Goal: Answer question/provide support: Share knowledge or assist other users

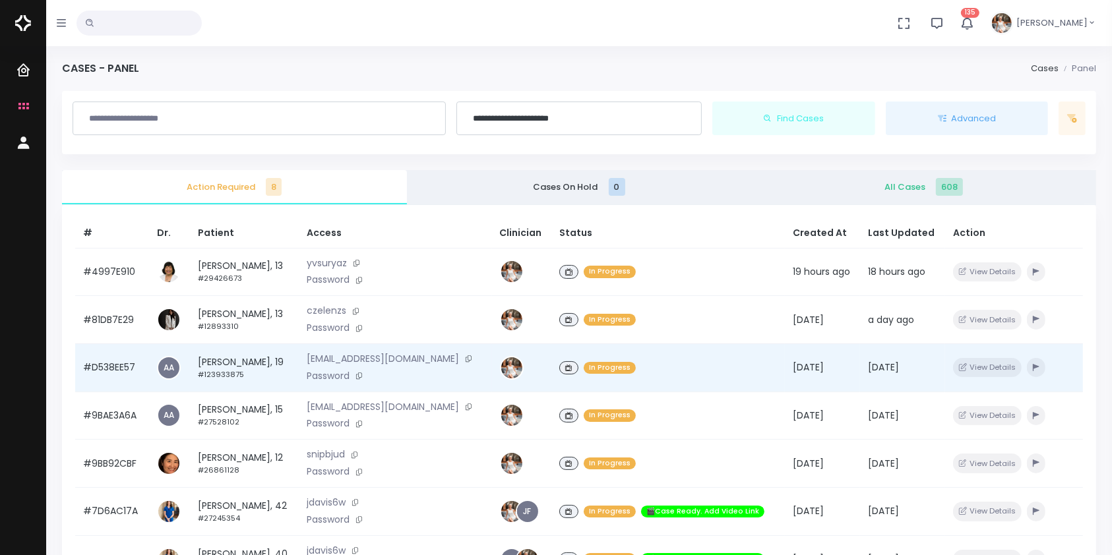
scroll to position [315, 0]
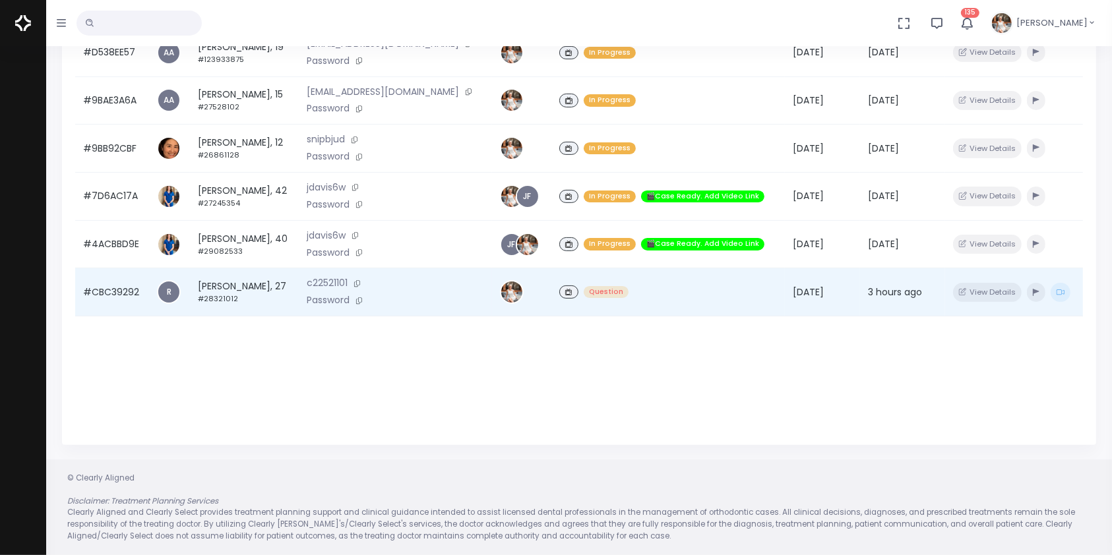
click at [115, 298] on td "#CBC39292" at bounding box center [112, 292] width 74 height 48
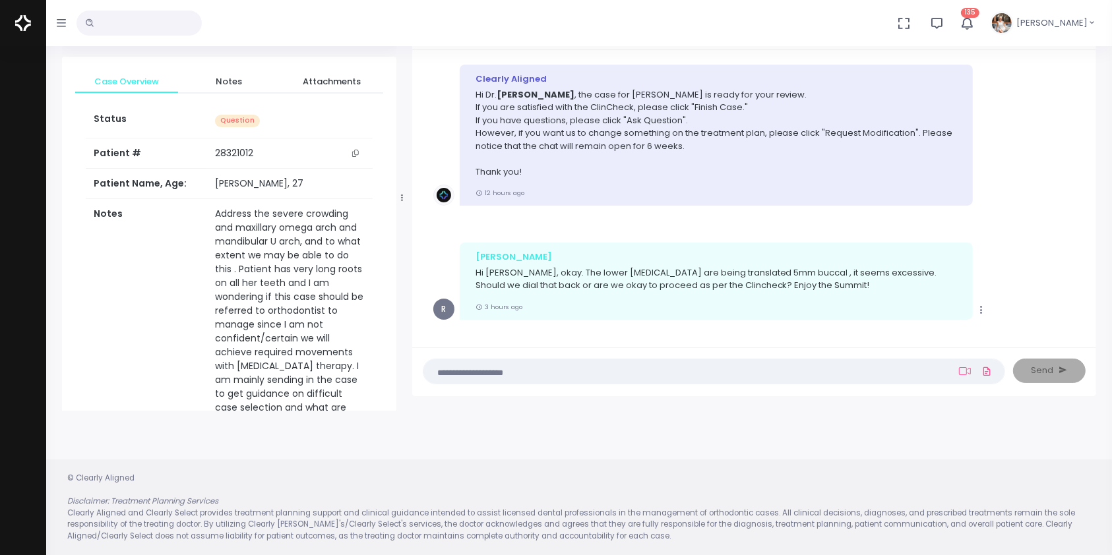
scroll to position [1141, 0]
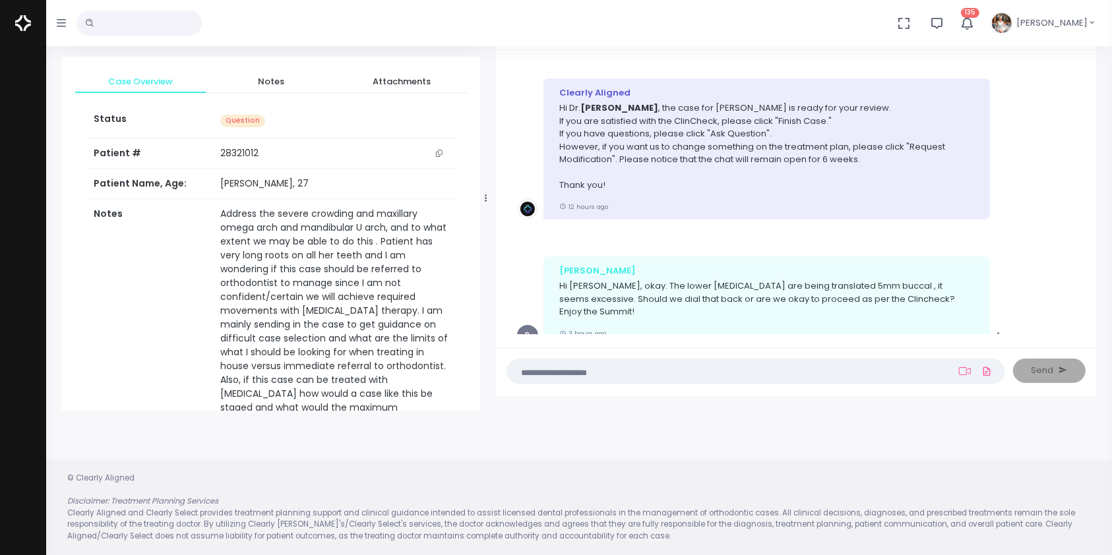
drag, startPoint x: 400, startPoint y: 197, endPoint x: 483, endPoint y: 206, distance: 83.6
click at [483, 206] on div at bounding box center [486, 198] width 7 height 416
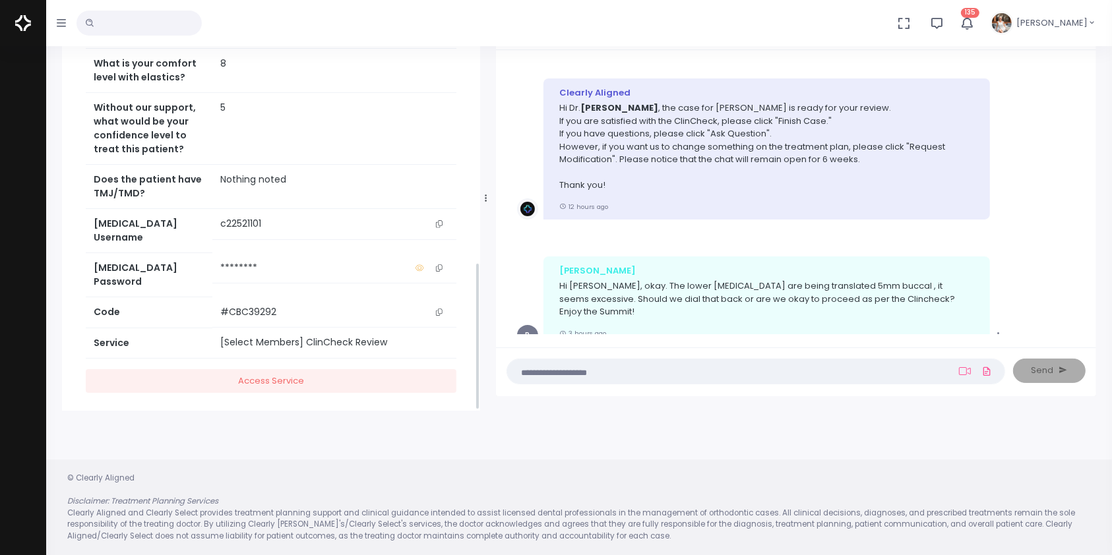
scroll to position [796, 0]
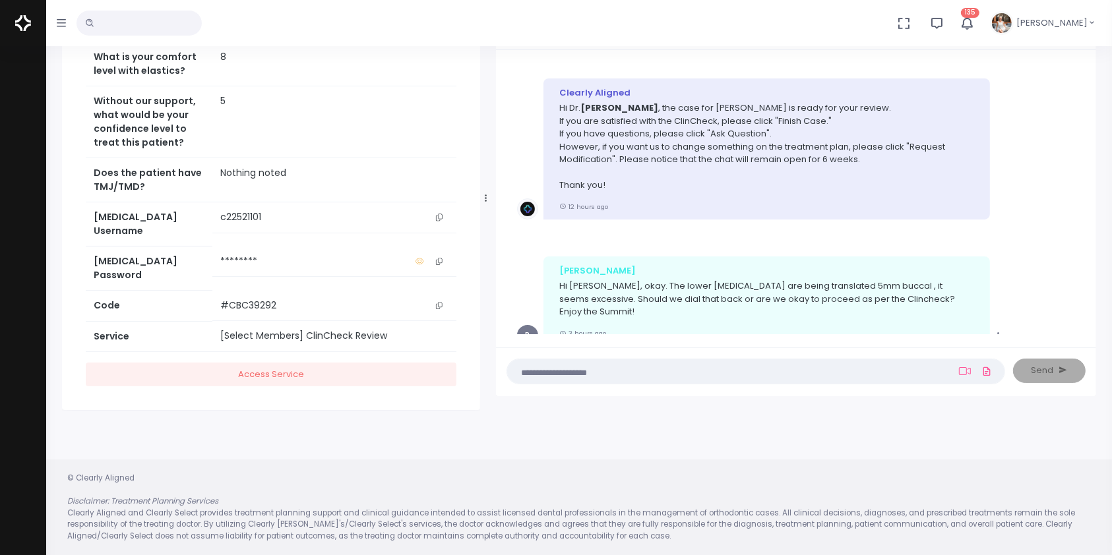
click at [439, 221] on icon "scrollable content" at bounding box center [439, 217] width 7 height 7
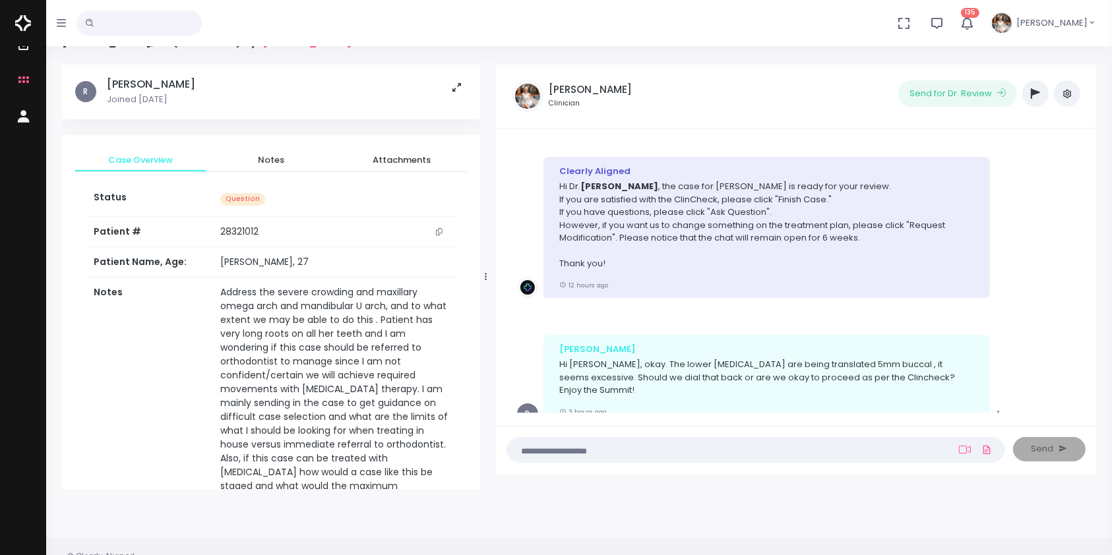
scroll to position [0, 0]
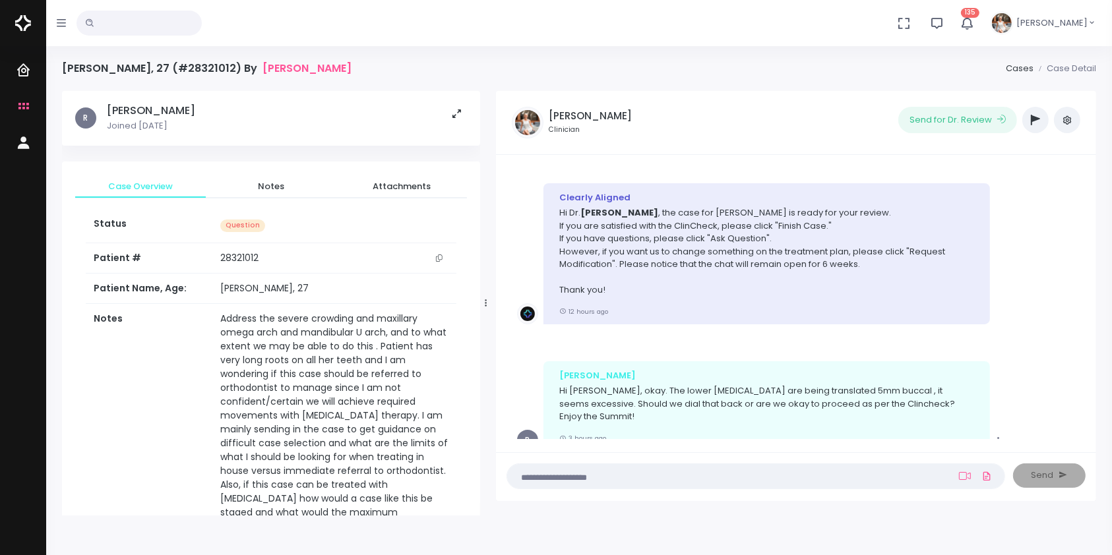
click at [620, 481] on textarea at bounding box center [730, 476] width 430 height 15
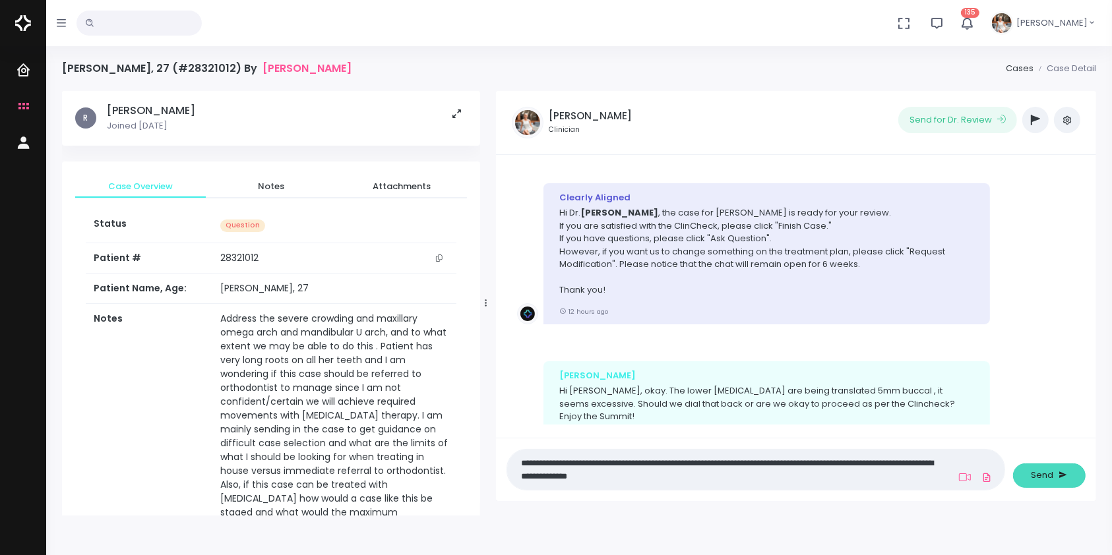
type textarea "**********"
click at [1040, 477] on span "Send" at bounding box center [1042, 475] width 22 height 13
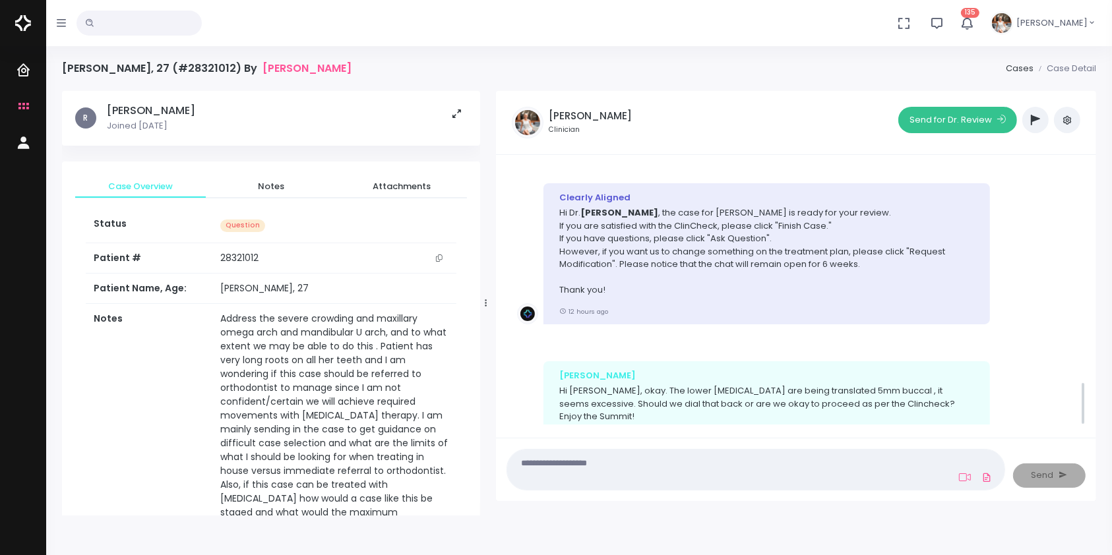
scroll to position [1269, 0]
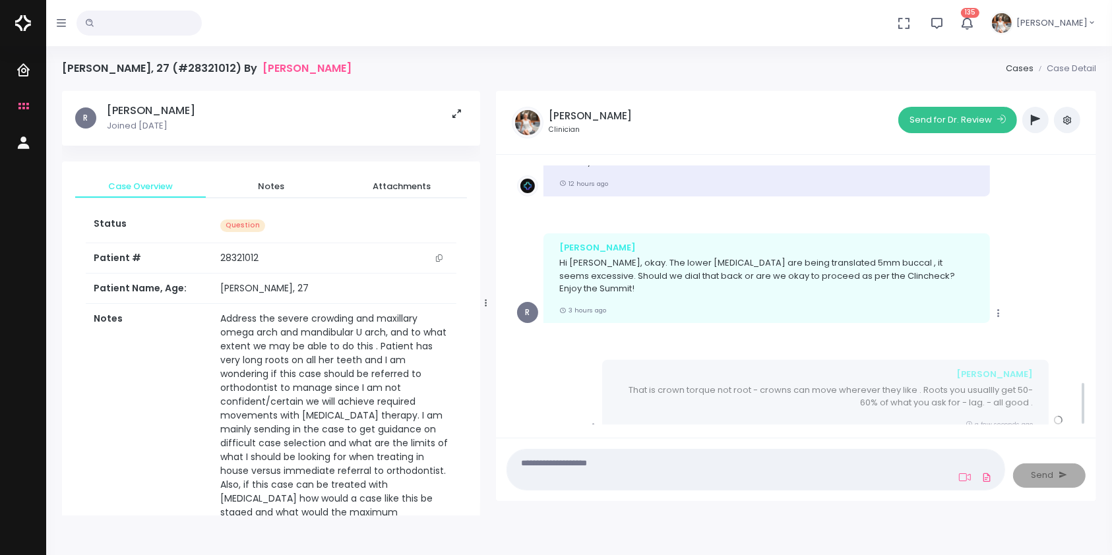
click at [967, 117] on button "Send for Dr. Review" at bounding box center [957, 120] width 119 height 26
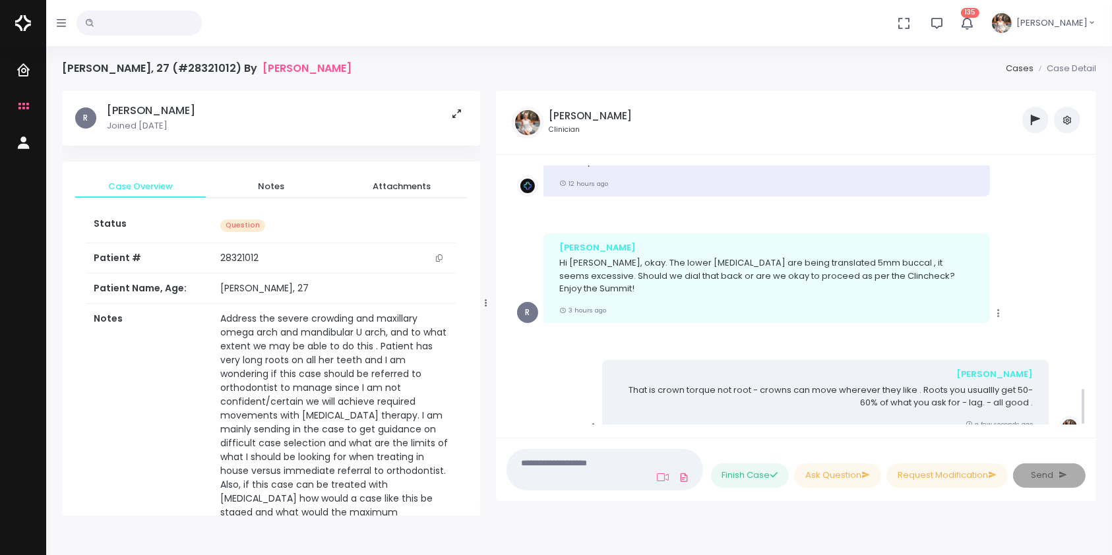
scroll to position [1520, 0]
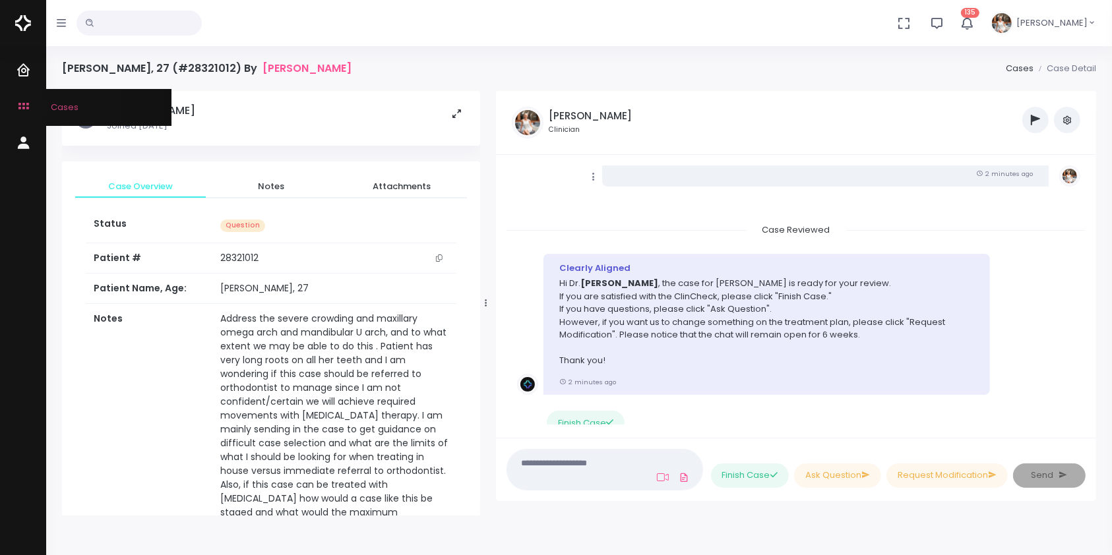
click at [16, 107] on icon "scrollable content" at bounding box center [25, 107] width 18 height 16
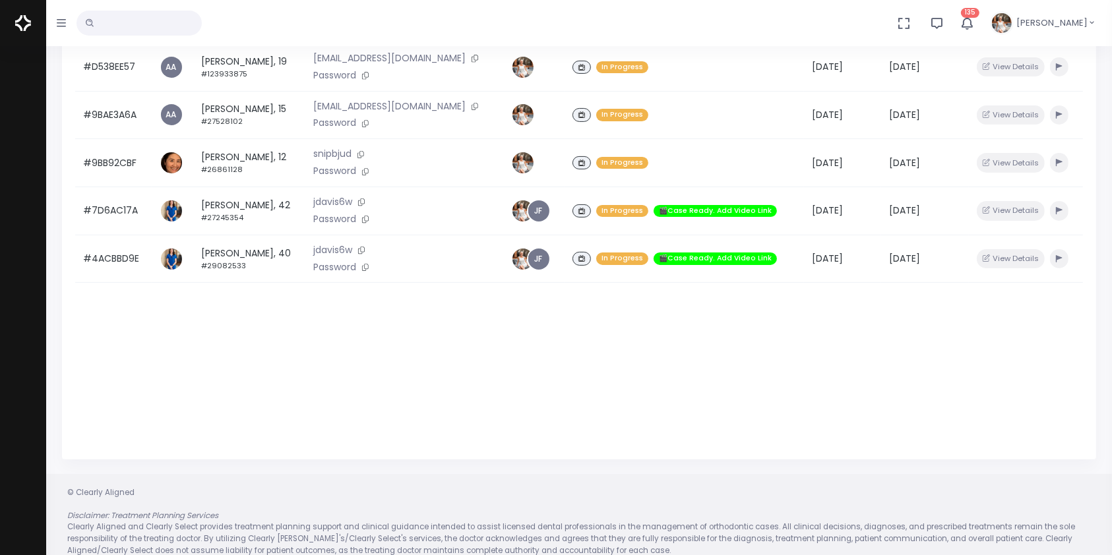
scroll to position [315, 0]
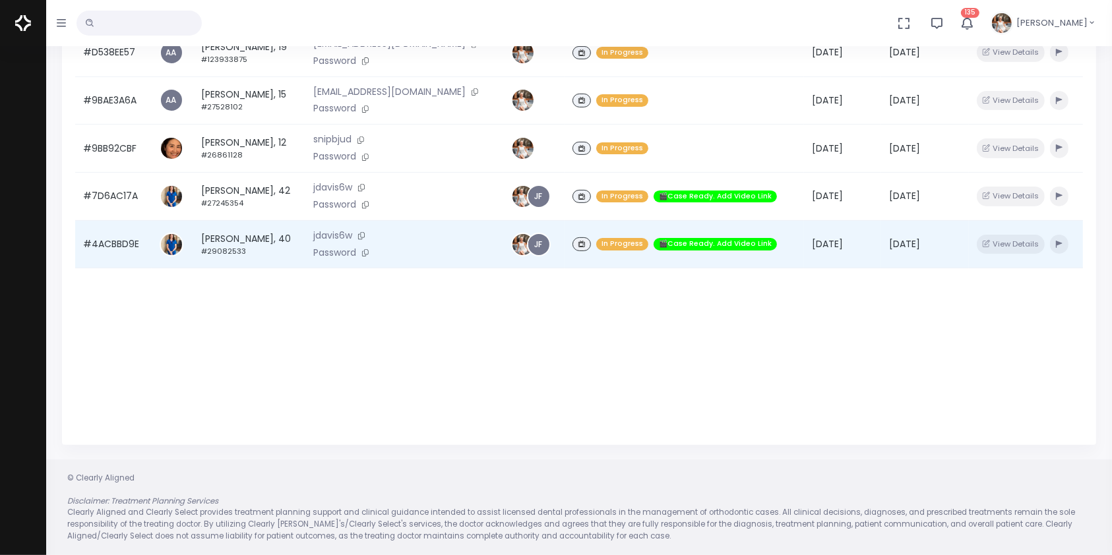
click at [127, 249] on td "#4ACBBD9E" at bounding box center [113, 244] width 76 height 48
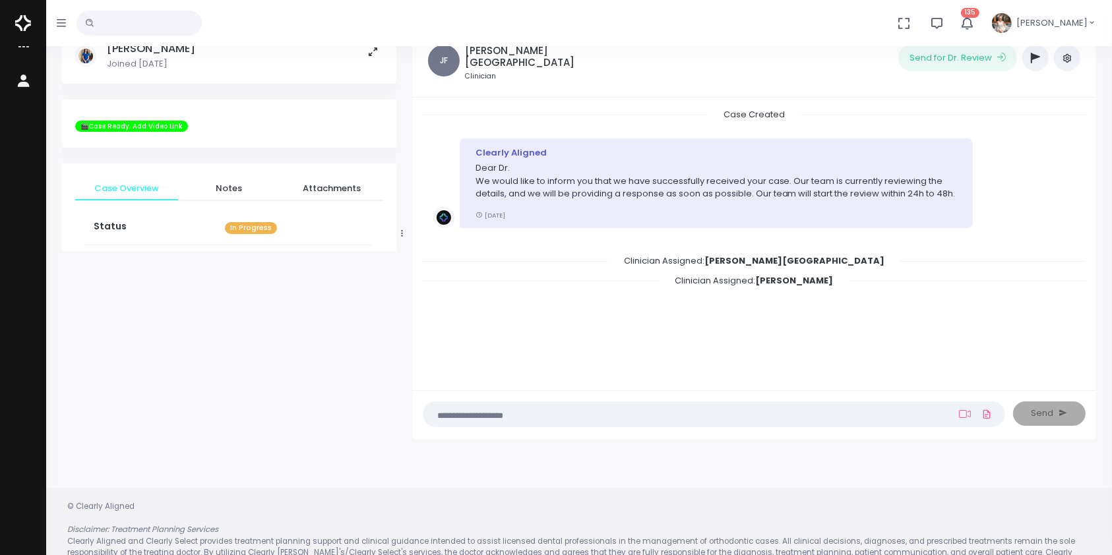
scroll to position [105, 0]
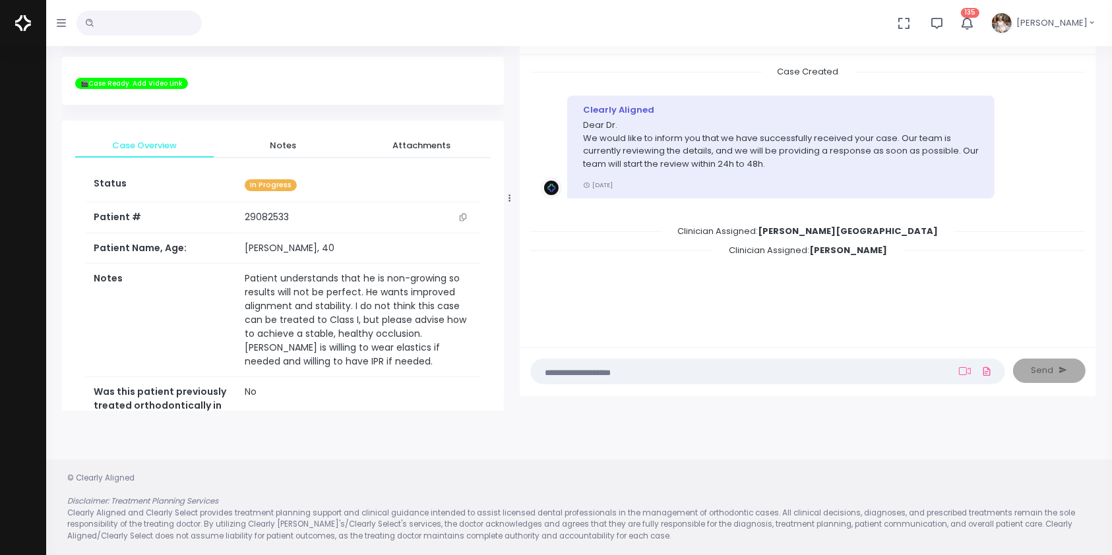
drag, startPoint x: 402, startPoint y: 198, endPoint x: 509, endPoint y: 213, distance: 108.5
click at [509, 213] on div at bounding box center [509, 198] width 7 height 416
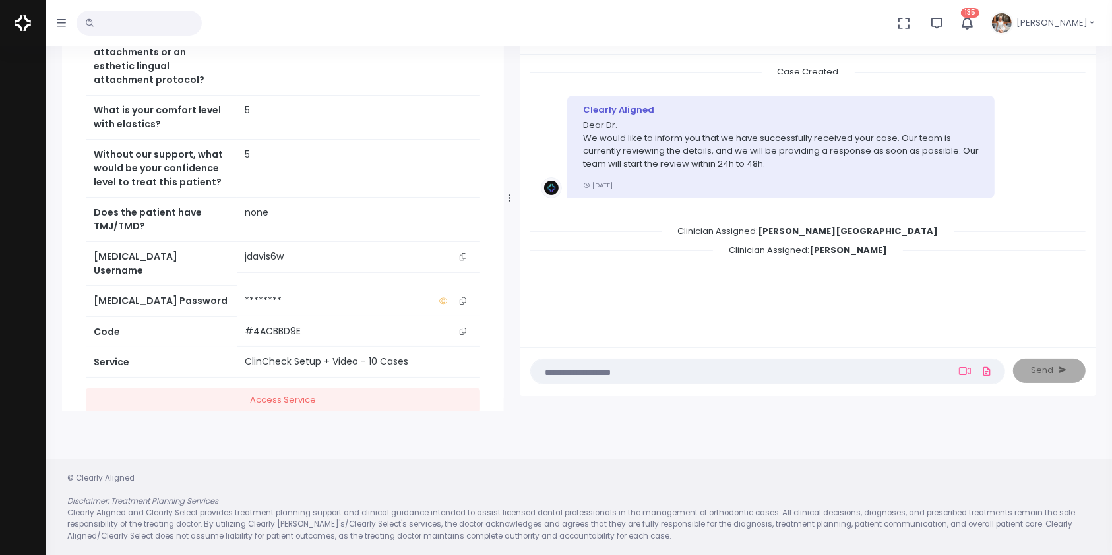
click at [466, 264] on button "scrollable content" at bounding box center [463, 257] width 18 height 14
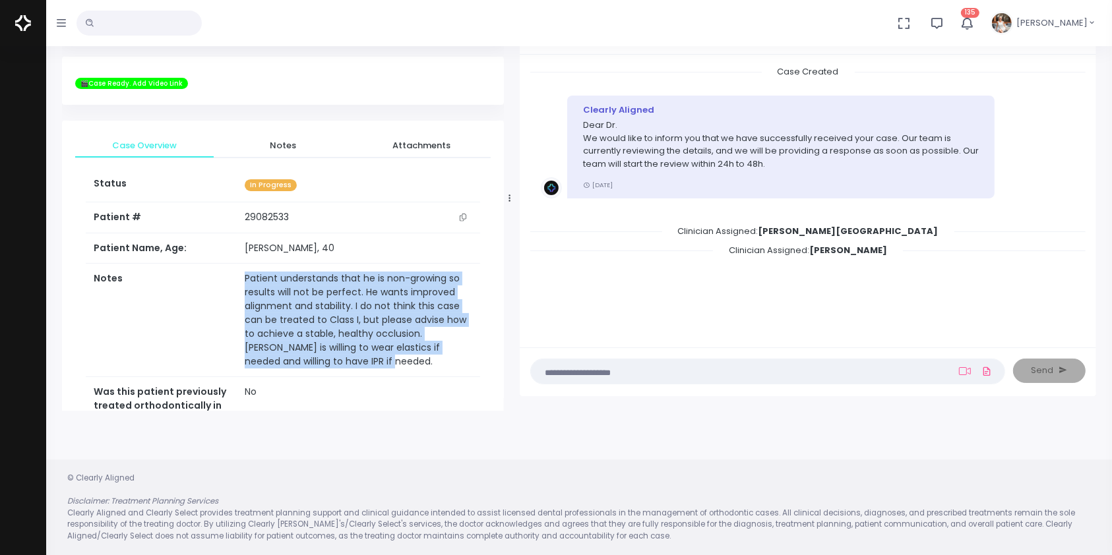
drag, startPoint x: 339, startPoint y: 373, endPoint x: 226, endPoint y: 282, distance: 145.3
click at [226, 282] on tr "Notes Patient understands that he is non-growing so results will not be perfect…" at bounding box center [283, 320] width 394 height 113
copy tr "Patient understands that he is non-growing so results will not be perfect. He w…"
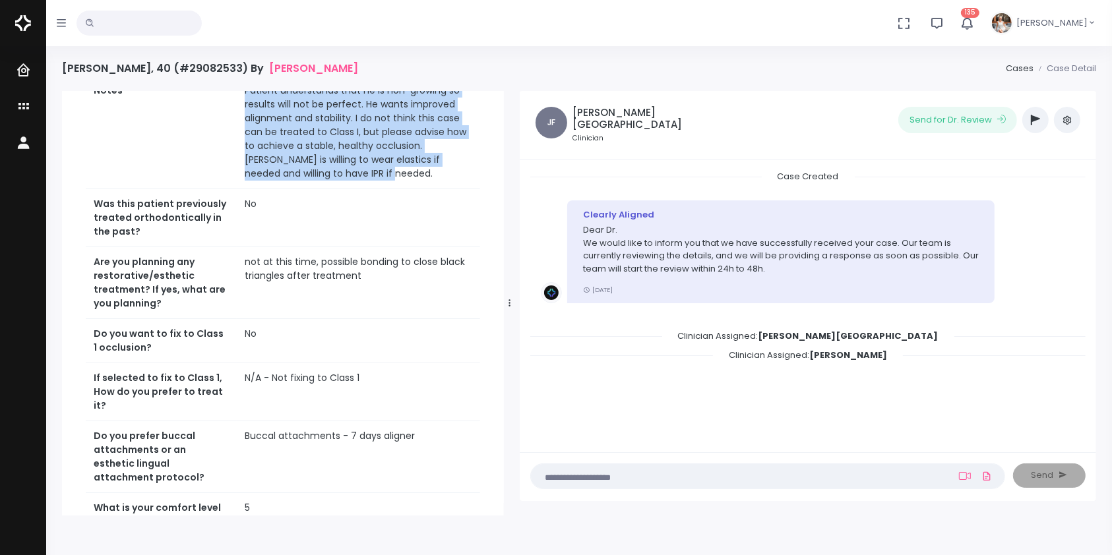
scroll to position [640, 0]
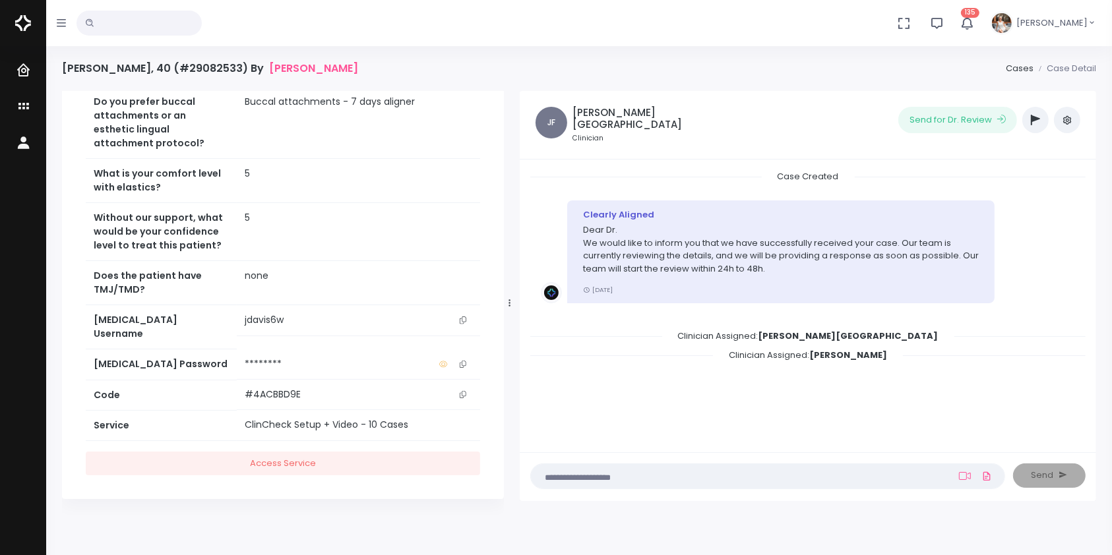
click at [465, 324] on icon "scrollable content" at bounding box center [463, 320] width 7 height 7
copy tr "Patient understands that he is non-growing so results will not be perfect. He w…"
click at [607, 469] on textarea at bounding box center [742, 476] width 406 height 15
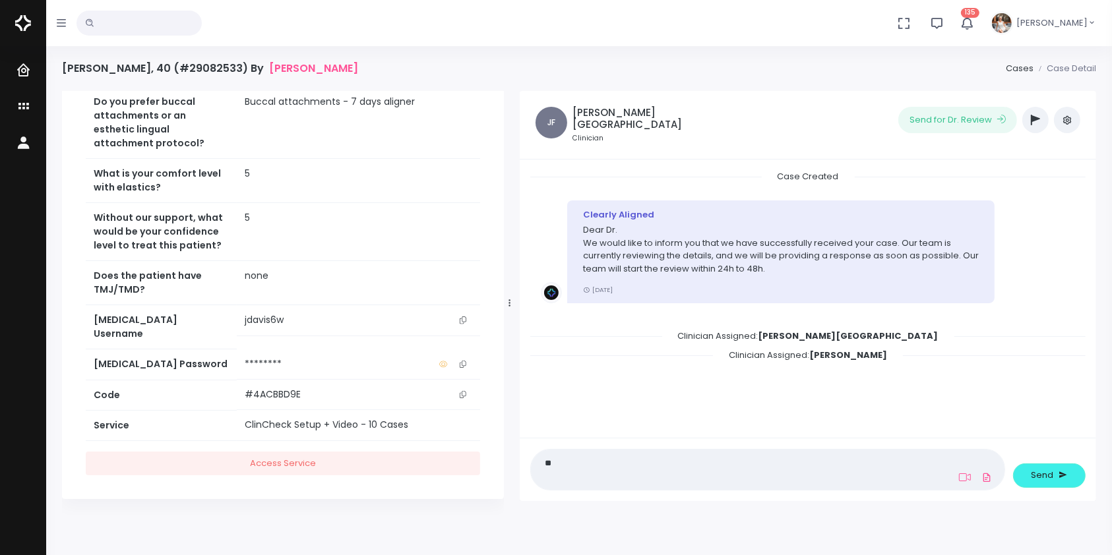
type textarea "*"
click at [1, 302] on div "Dashboard Cases Profile" at bounding box center [23, 353] width 46 height 615
click at [639, 482] on textarea "**********" at bounding box center [742, 470] width 406 height 30
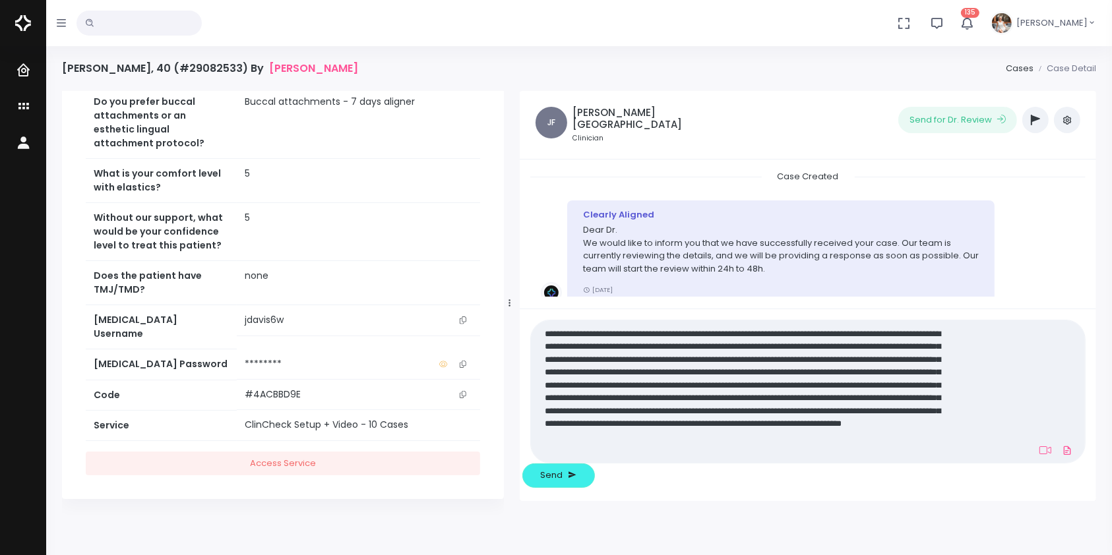
scroll to position [0, 0]
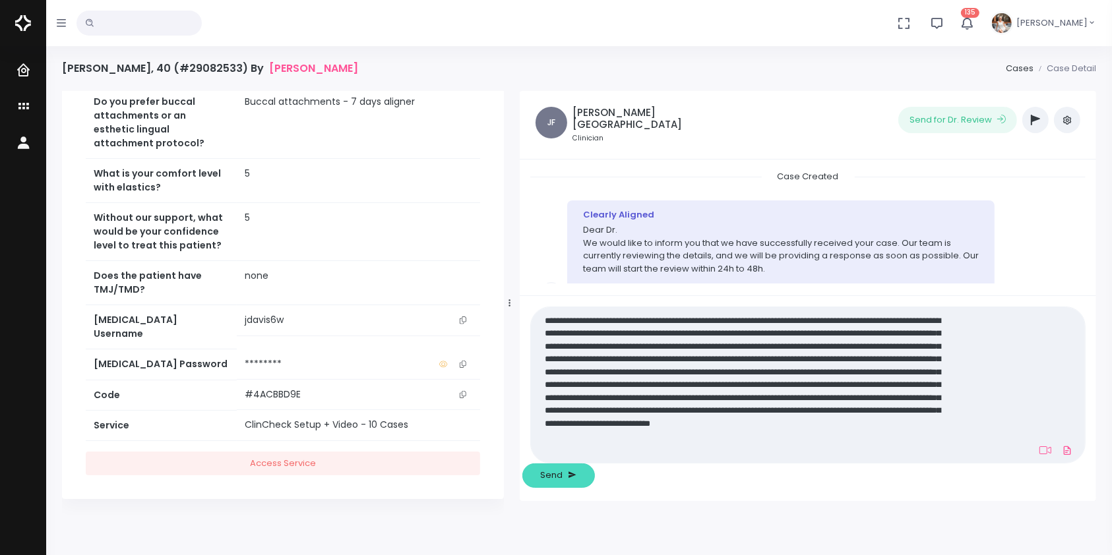
type textarea "**********"
click at [595, 477] on button "Send" at bounding box center [558, 476] width 73 height 24
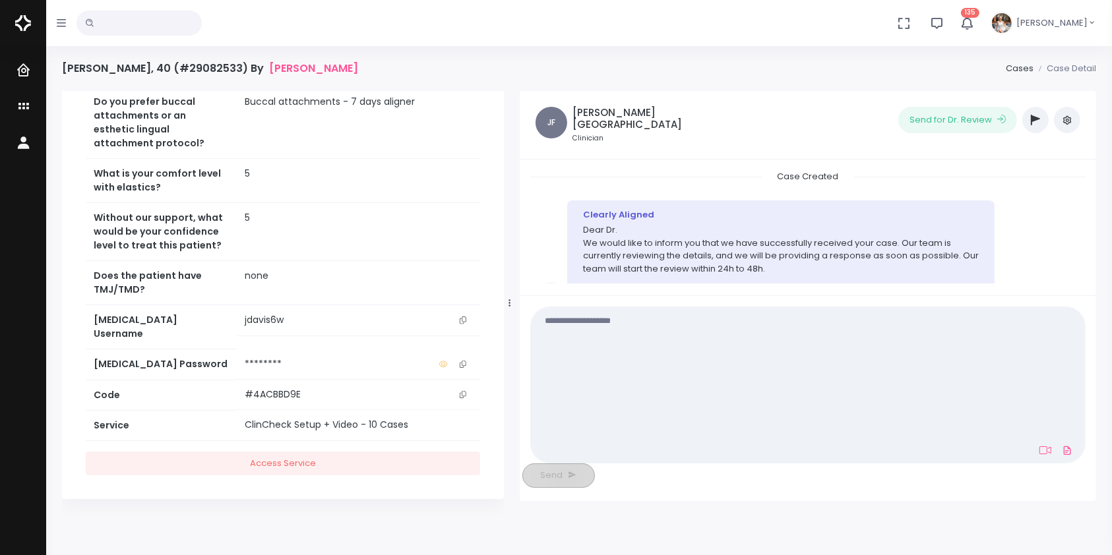
scroll to position [168, 0]
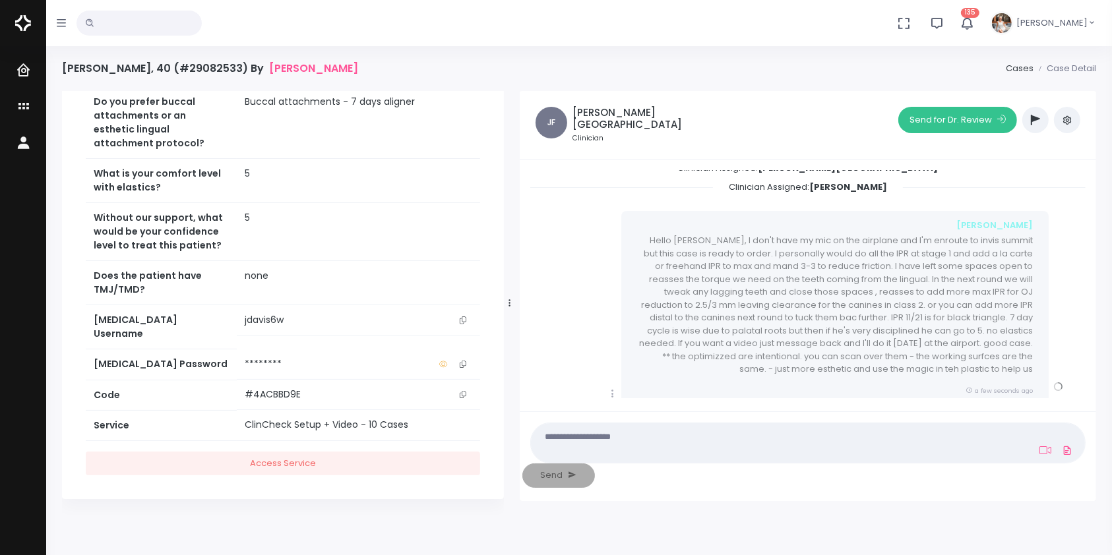
click at [922, 116] on button "Send for Dr. Review" at bounding box center [957, 120] width 119 height 26
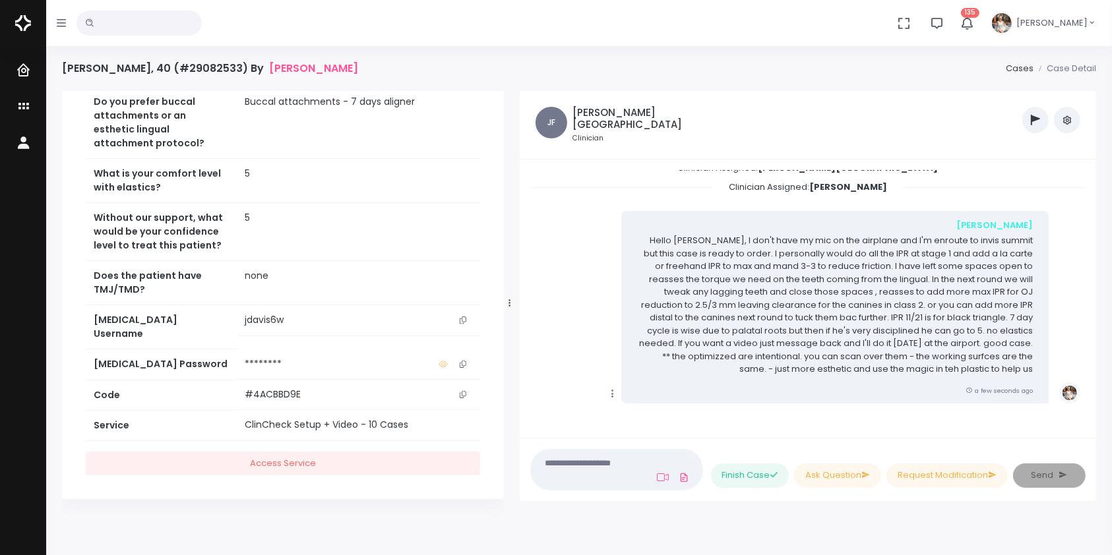
scroll to position [419, 0]
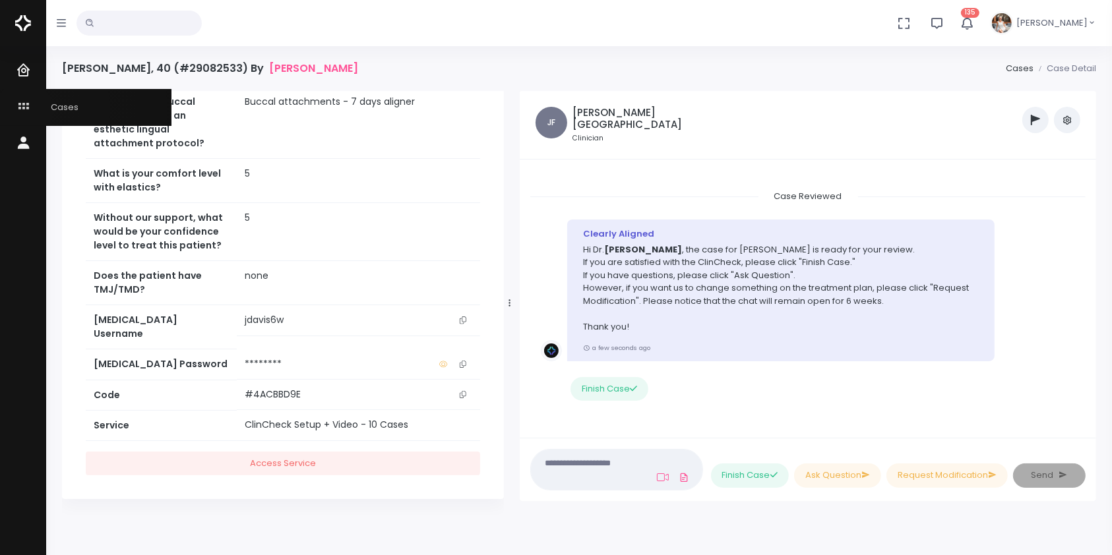
click at [24, 110] on icon "scrollable content" at bounding box center [25, 107] width 18 height 16
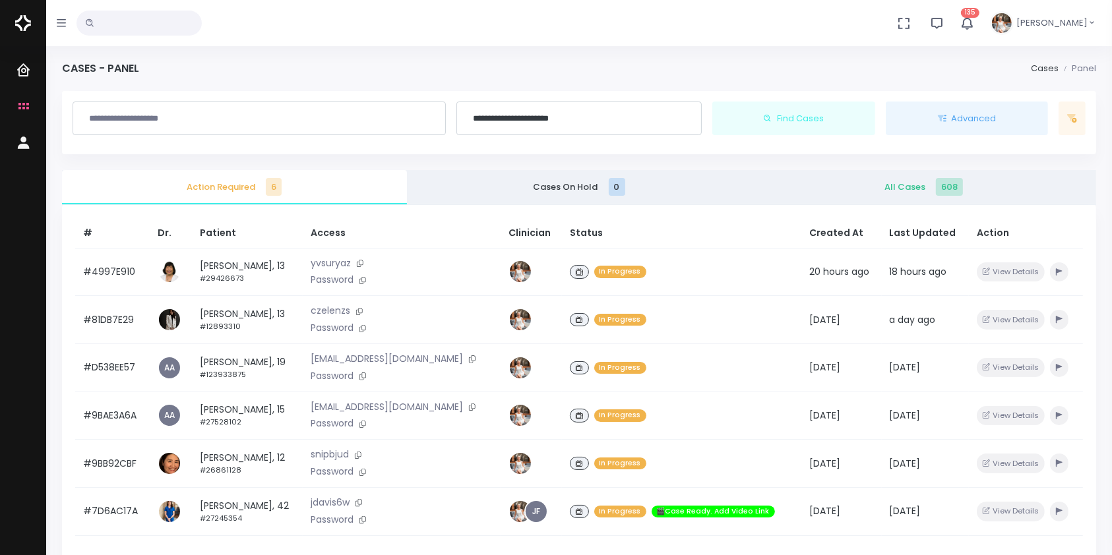
scroll to position [315, 0]
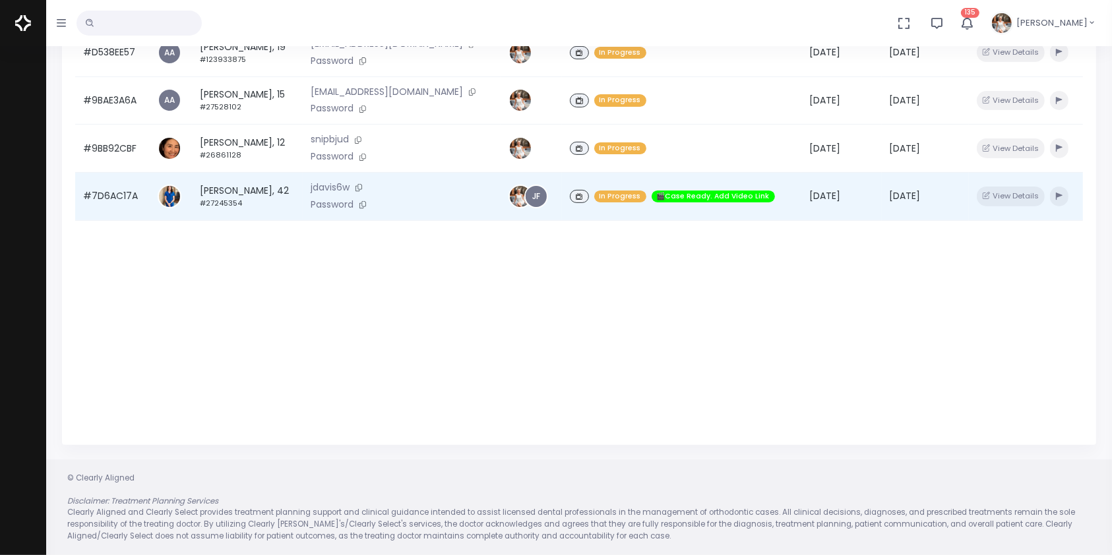
click at [116, 201] on td "#7D6AC17A" at bounding box center [112, 197] width 75 height 48
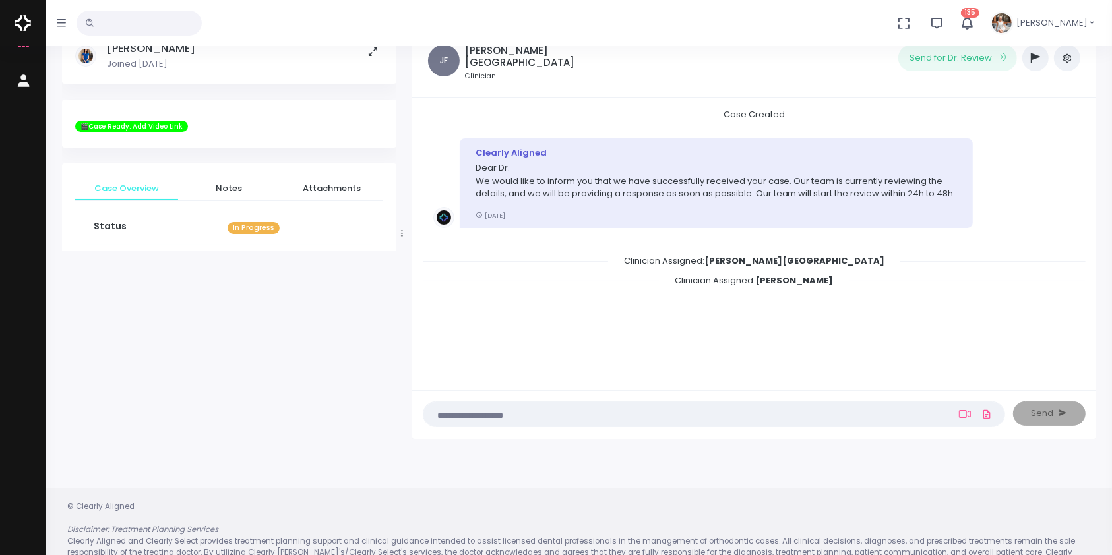
scroll to position [105, 0]
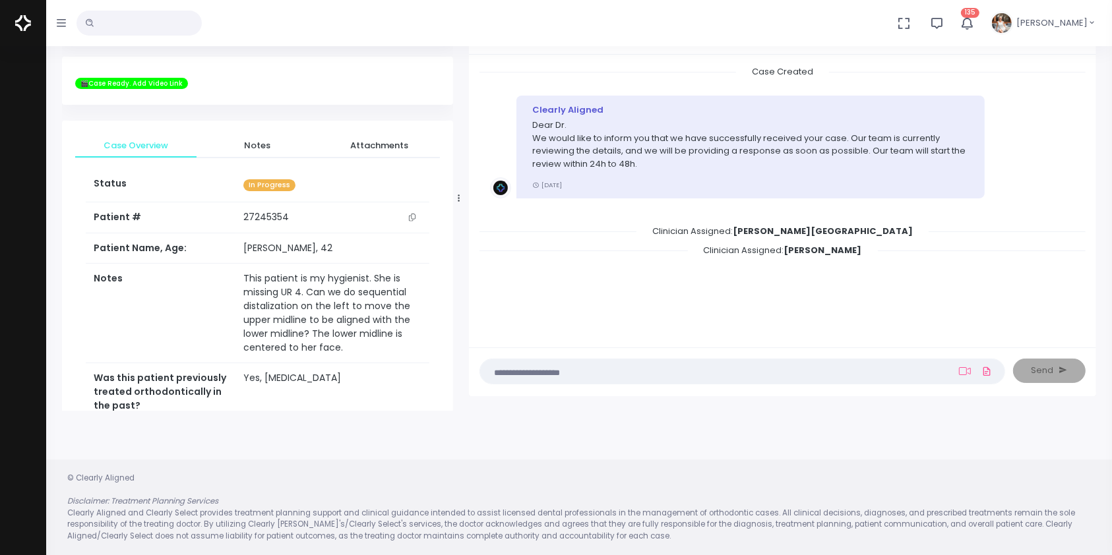
drag, startPoint x: 400, startPoint y: 196, endPoint x: 464, endPoint y: 197, distance: 64.6
click at [462, 197] on div at bounding box center [459, 198] width 7 height 416
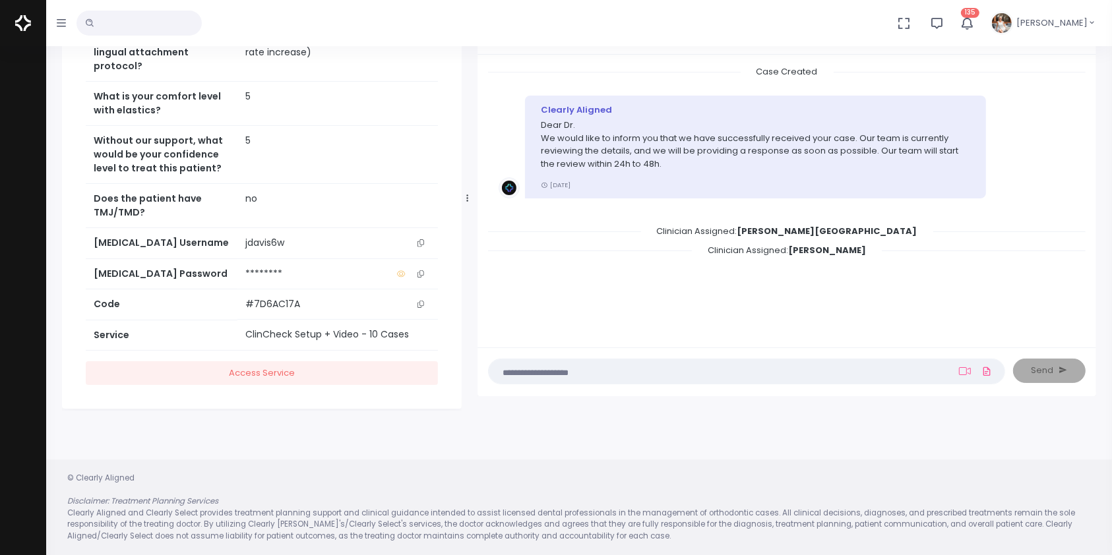
click at [423, 247] on icon "scrollable content" at bounding box center [420, 242] width 7 height 7
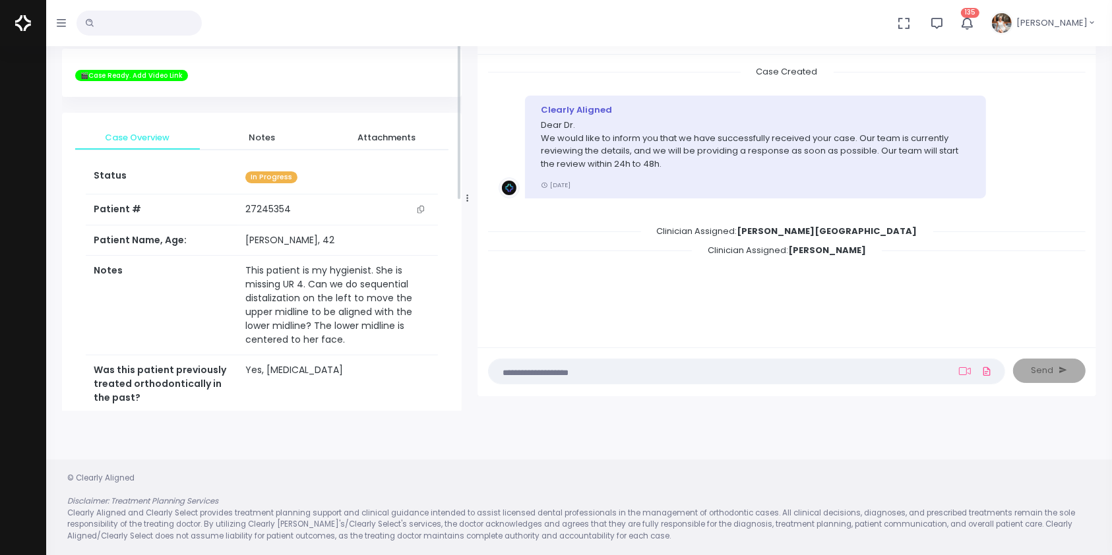
scroll to position [0, 0]
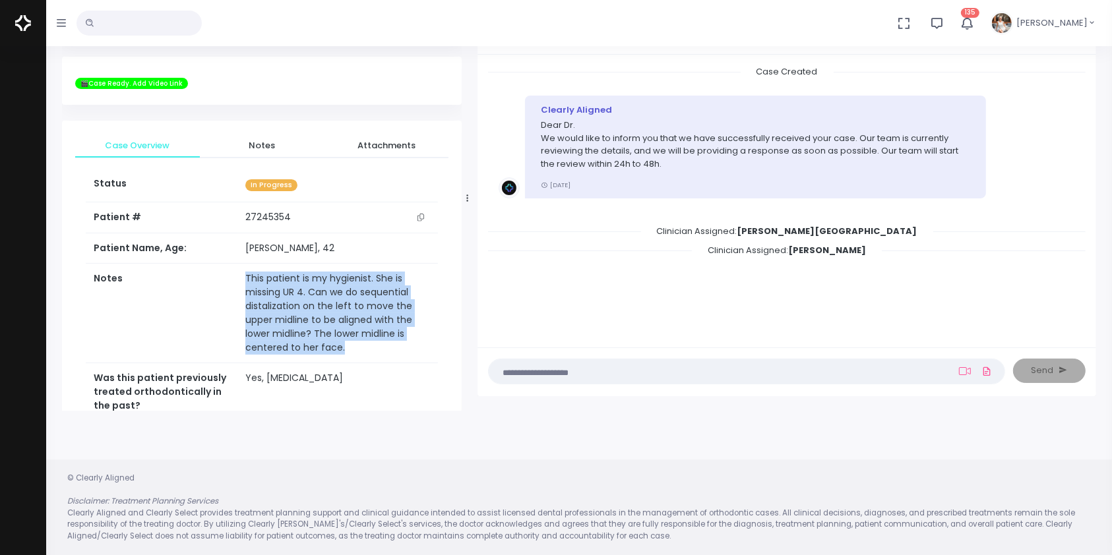
drag, startPoint x: 348, startPoint y: 359, endPoint x: 221, endPoint y: 294, distance: 142.1
click at [221, 294] on tr "Notes This patient is my hygienist. She is missing UR 4. Can we do sequential d…" at bounding box center [262, 314] width 352 height 100
copy tr "This patient is my hygienist. She is missing UR 4. Can we do sequential distali…"
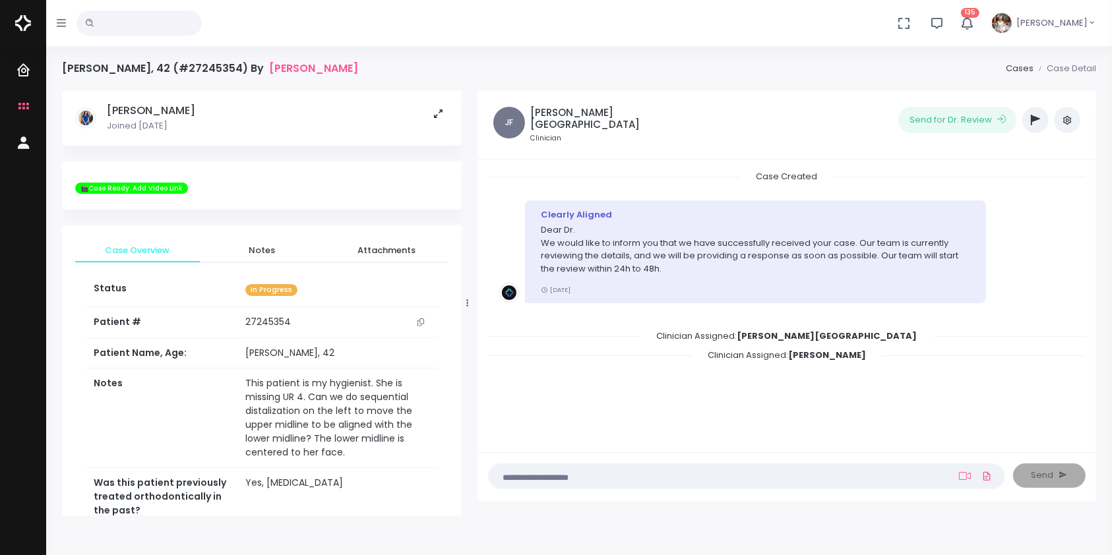
click at [636, 479] on textarea at bounding box center [721, 476] width 448 height 15
